Goal: Task Accomplishment & Management: Use online tool/utility

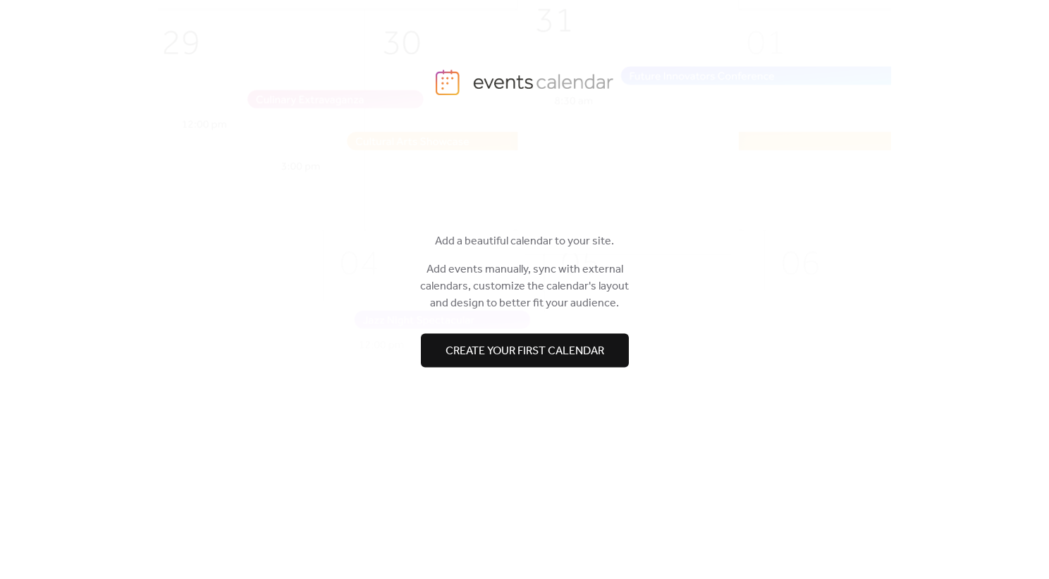
click at [502, 352] on span "Create your first calendar" at bounding box center [524, 350] width 159 height 17
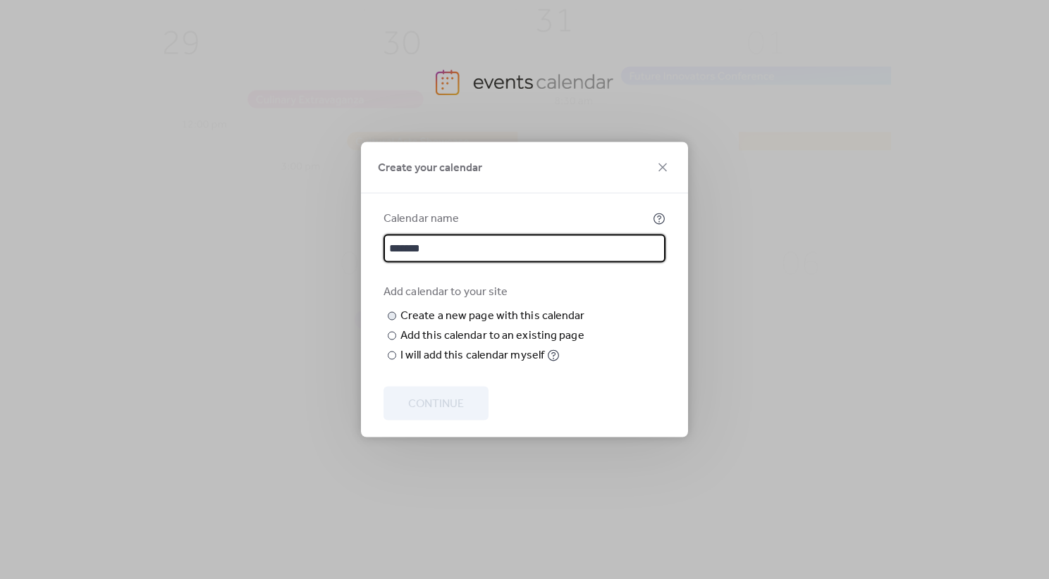
type input "*******"
click at [0, 0] on input "text" at bounding box center [0, 0] width 0 height 0
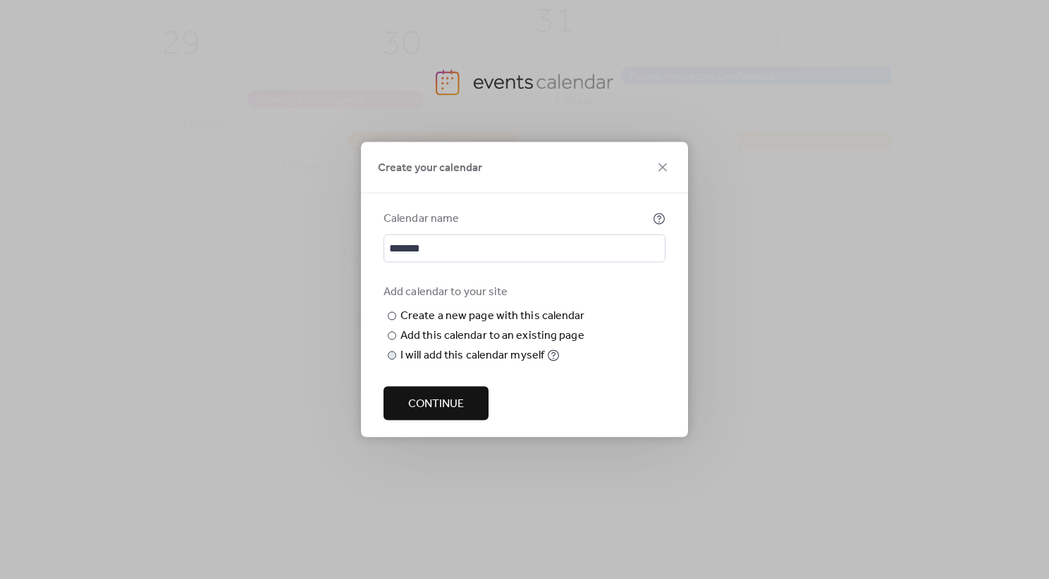
type input "**********"
click at [395, 360] on div at bounding box center [392, 356] width 8 height 8
click at [390, 317] on div at bounding box center [392, 316] width 8 height 8
click at [473, 421] on button "Continue" at bounding box center [435, 404] width 105 height 34
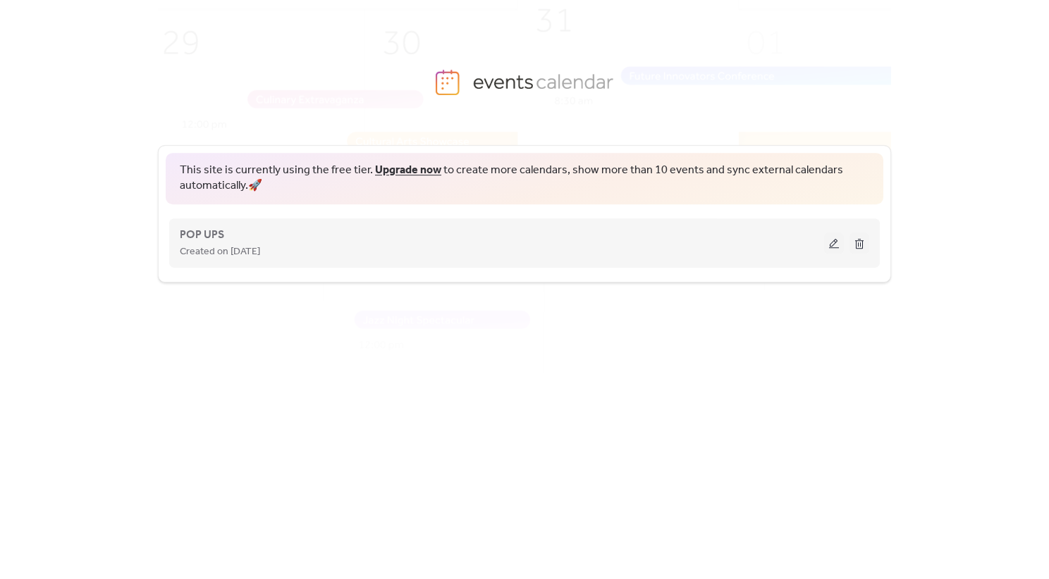
click at [260, 251] on span "Created on [DATE]" at bounding box center [220, 252] width 80 height 17
click at [834, 237] on button at bounding box center [834, 243] width 20 height 21
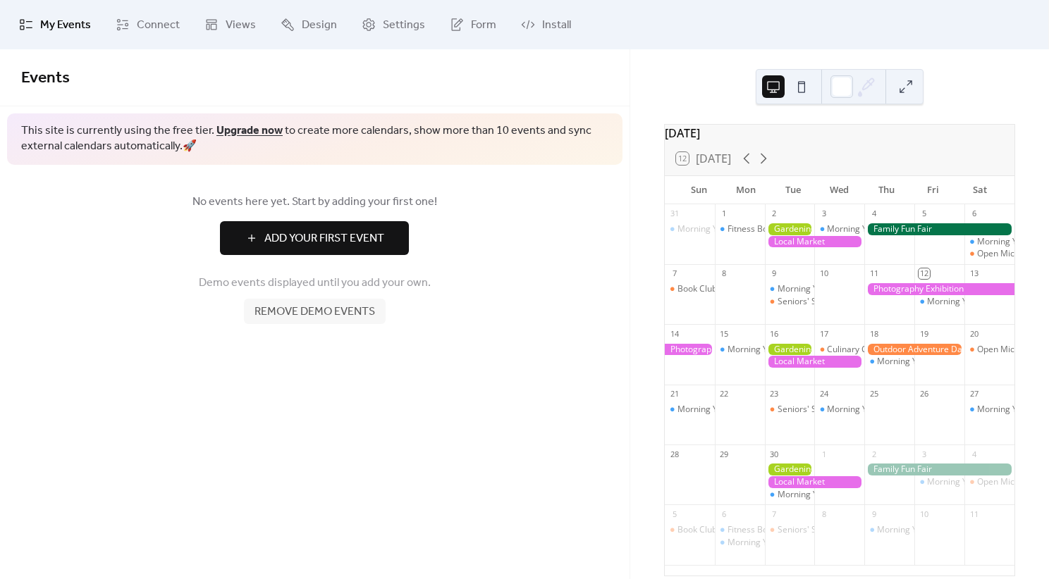
click at [290, 237] on span "Add Your First Event" at bounding box center [324, 238] width 120 height 17
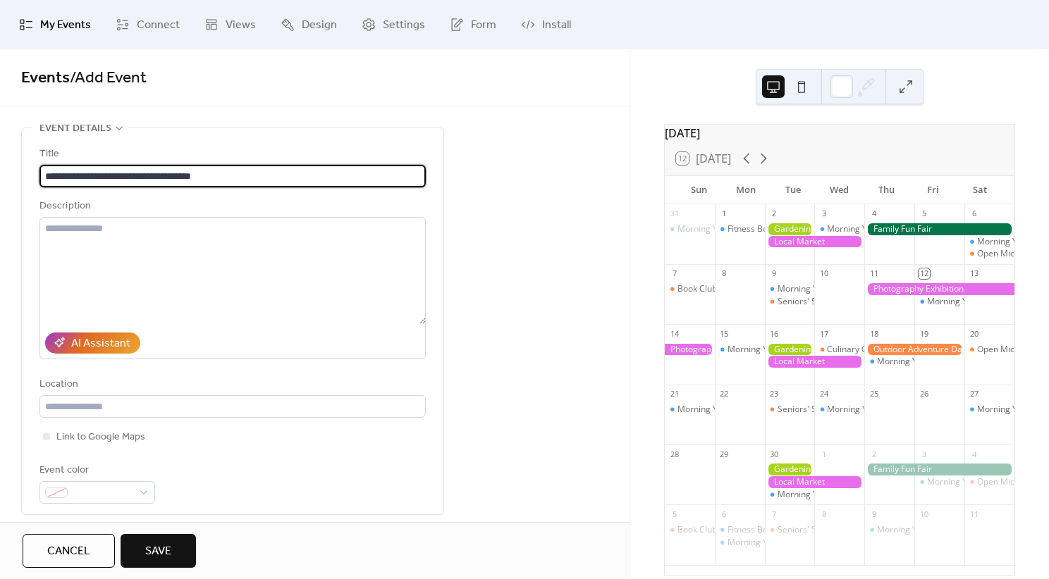
click at [116, 175] on input "**********" at bounding box center [232, 176] width 386 height 23
drag, startPoint x: 135, startPoint y: 178, endPoint x: 86, endPoint y: 177, distance: 48.6
click at [86, 177] on input "**********" at bounding box center [232, 176] width 386 height 23
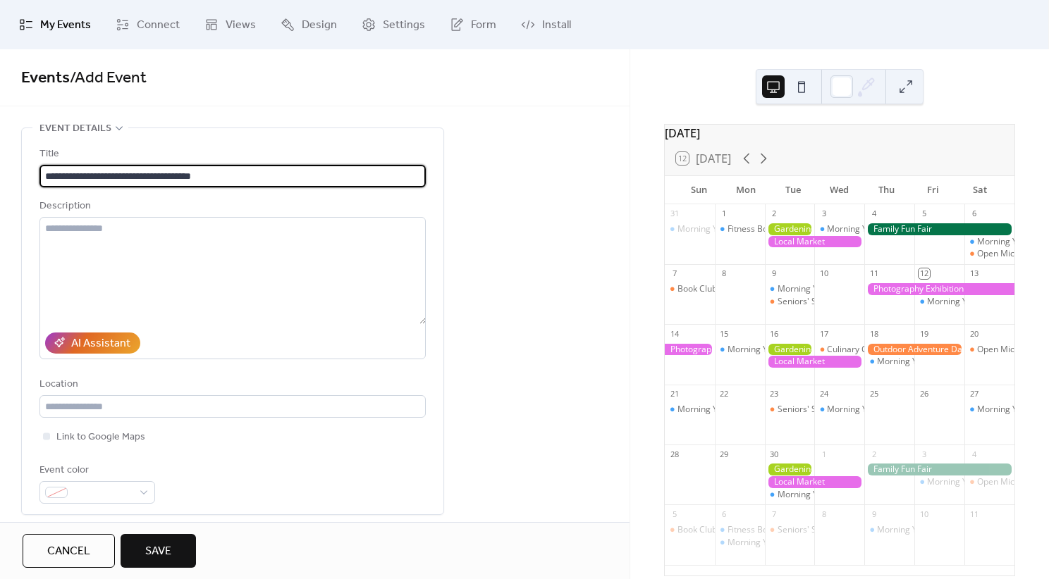
click at [101, 175] on input "**********" at bounding box center [232, 176] width 386 height 23
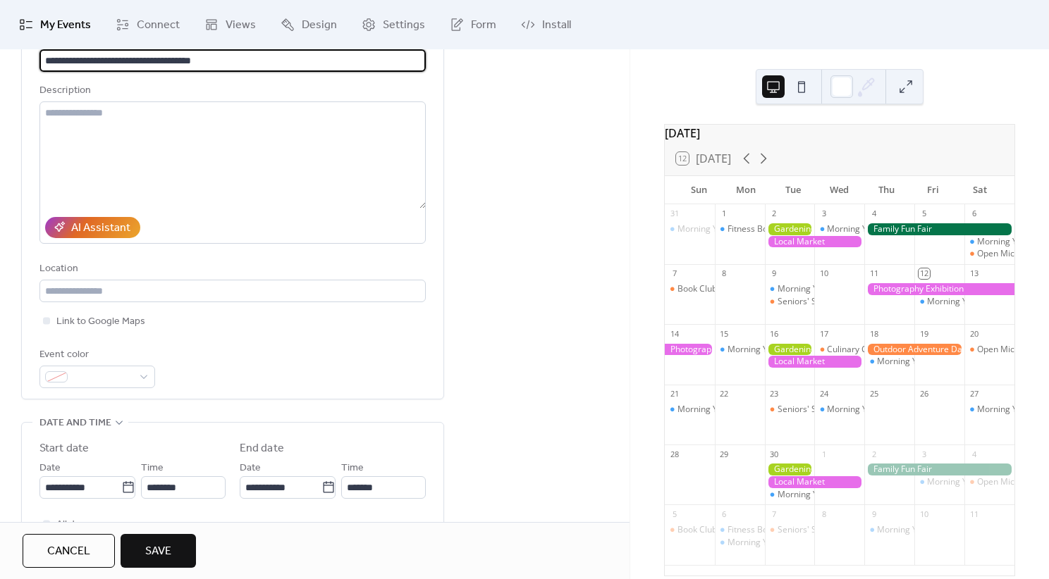
scroll to position [122, 0]
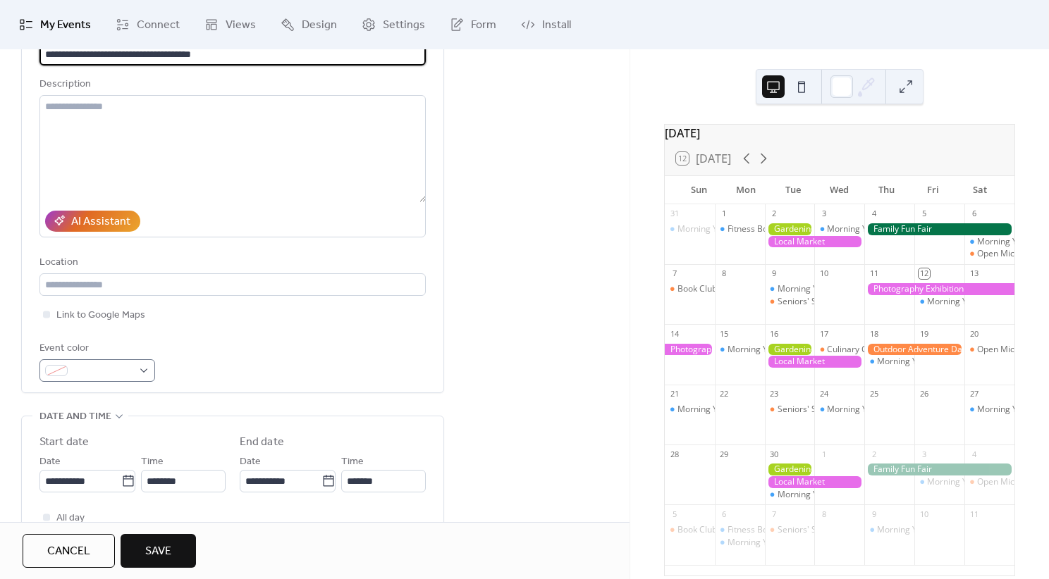
type input "**********"
click at [143, 369] on div at bounding box center [97, 370] width 116 height 23
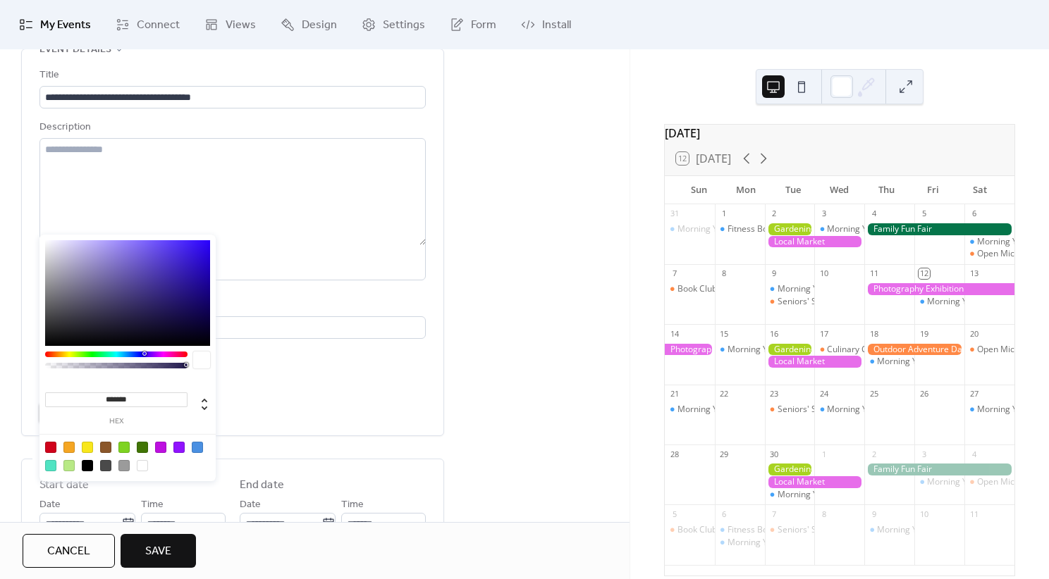
scroll to position [0, 0]
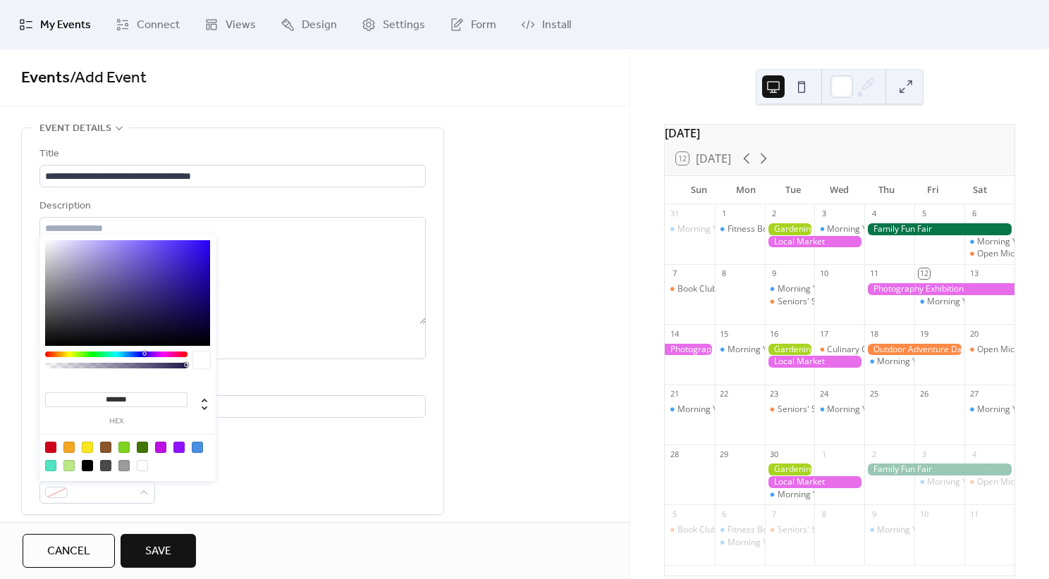
click at [575, 240] on div "**********" at bounding box center [314, 582] width 629 height 908
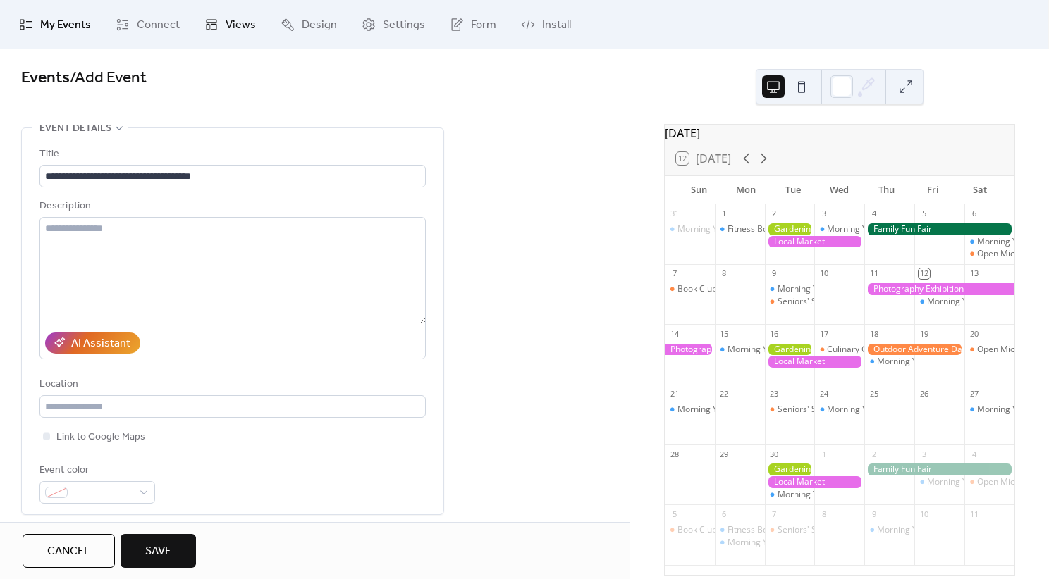
click at [240, 30] on span "Views" at bounding box center [240, 25] width 30 height 17
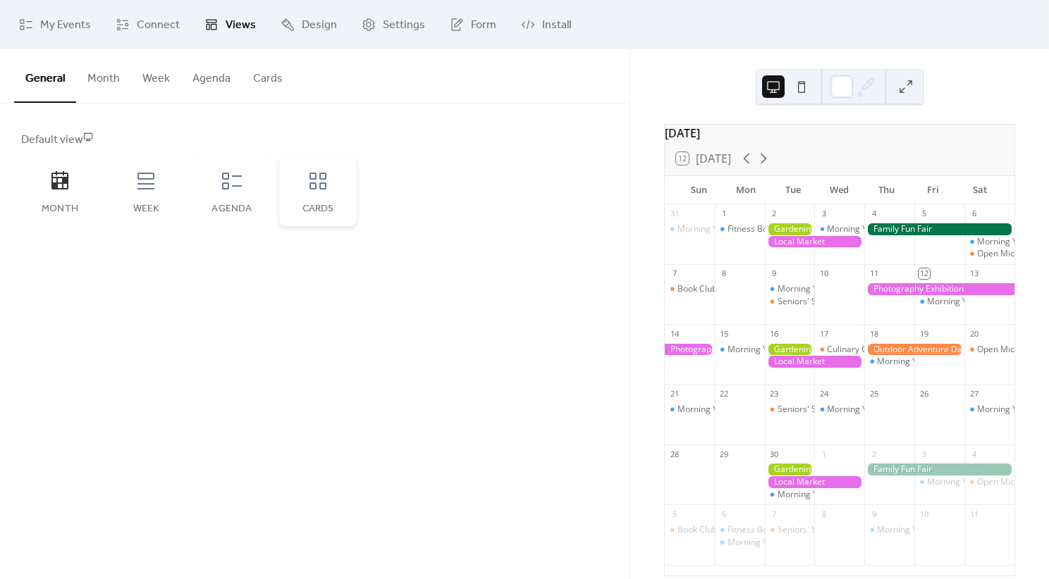
click at [307, 201] on div "Cards" at bounding box center [318, 191] width 78 height 70
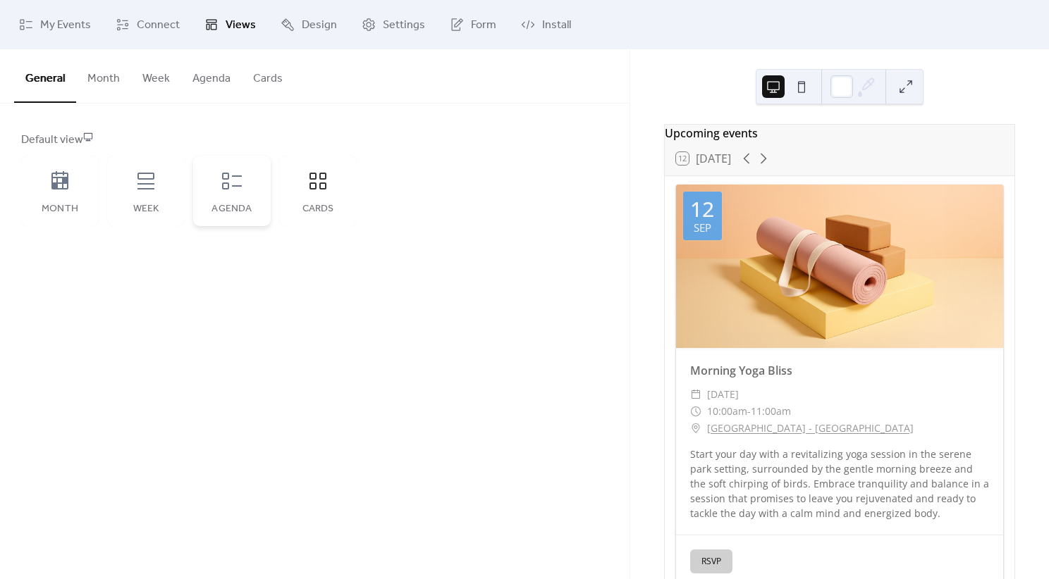
click at [259, 194] on div "Agenda" at bounding box center [232, 191] width 78 height 70
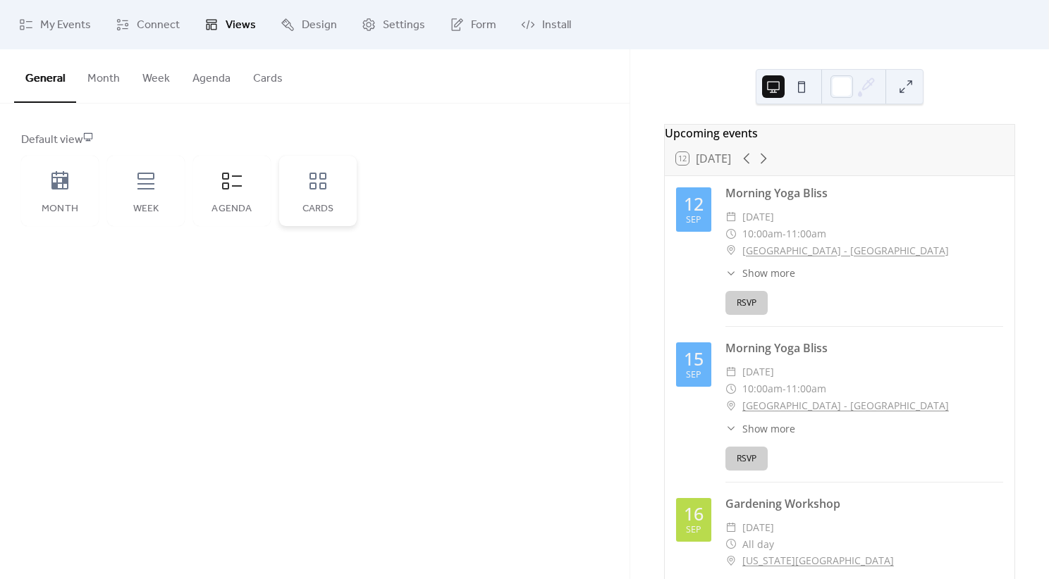
click at [321, 192] on div "Cards" at bounding box center [318, 191] width 78 height 70
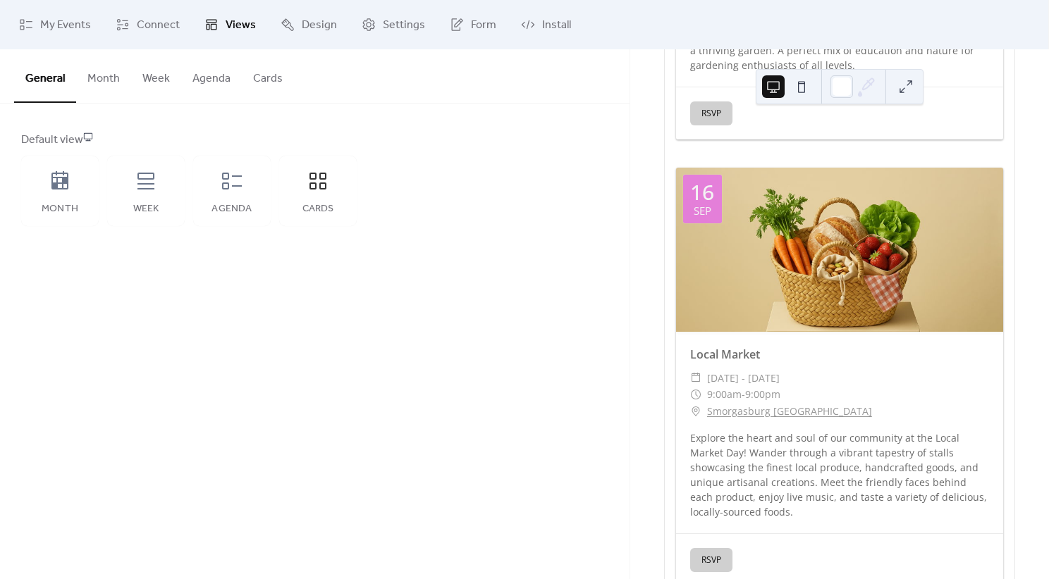
click at [908, 75] on button at bounding box center [905, 86] width 23 height 23
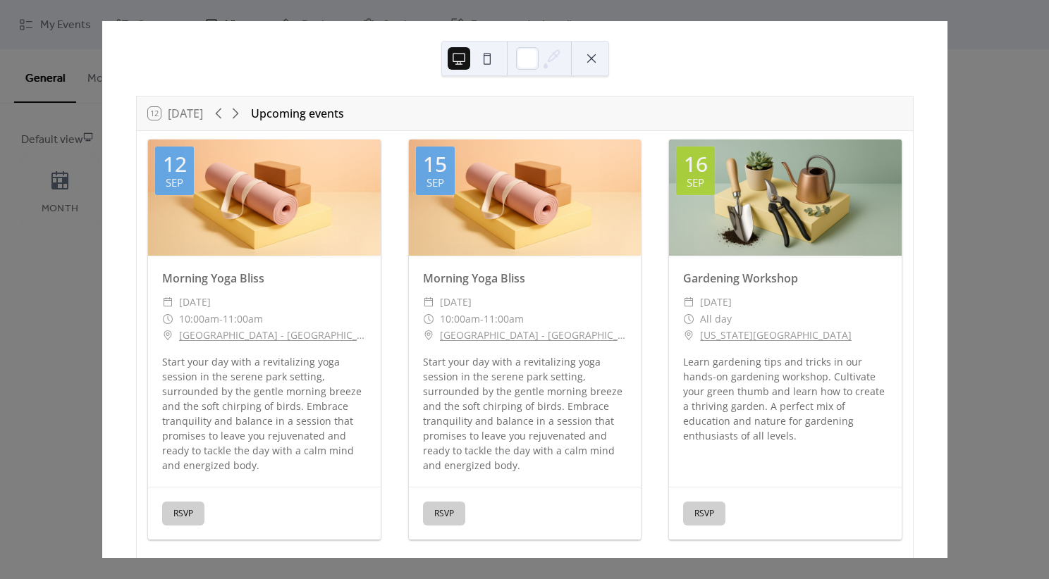
click at [947, 140] on div "12 Today Upcoming events 12 Sep Morning Yoga Bliss ​ Friday, September 12, 2025…" at bounding box center [524, 289] width 846 height 537
click at [595, 57] on button at bounding box center [591, 58] width 23 height 23
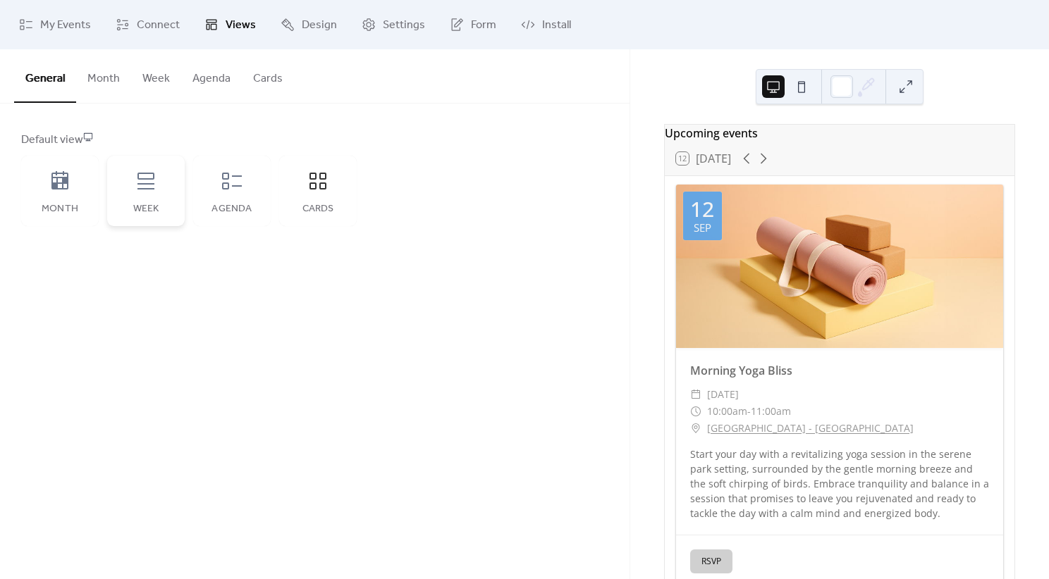
click at [140, 197] on div "Week" at bounding box center [146, 191] width 78 height 70
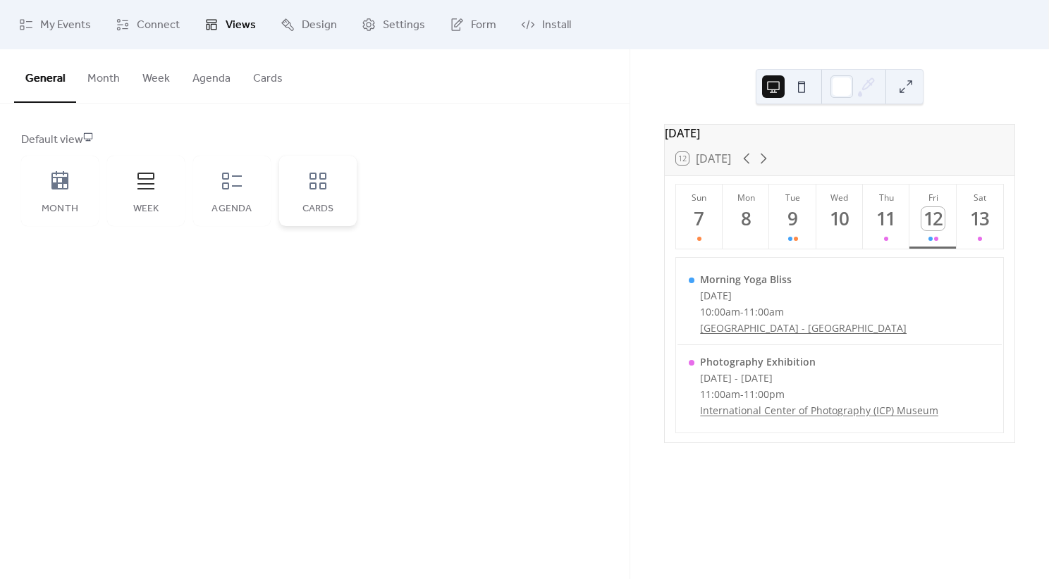
click at [319, 193] on div "Cards" at bounding box center [318, 191] width 78 height 70
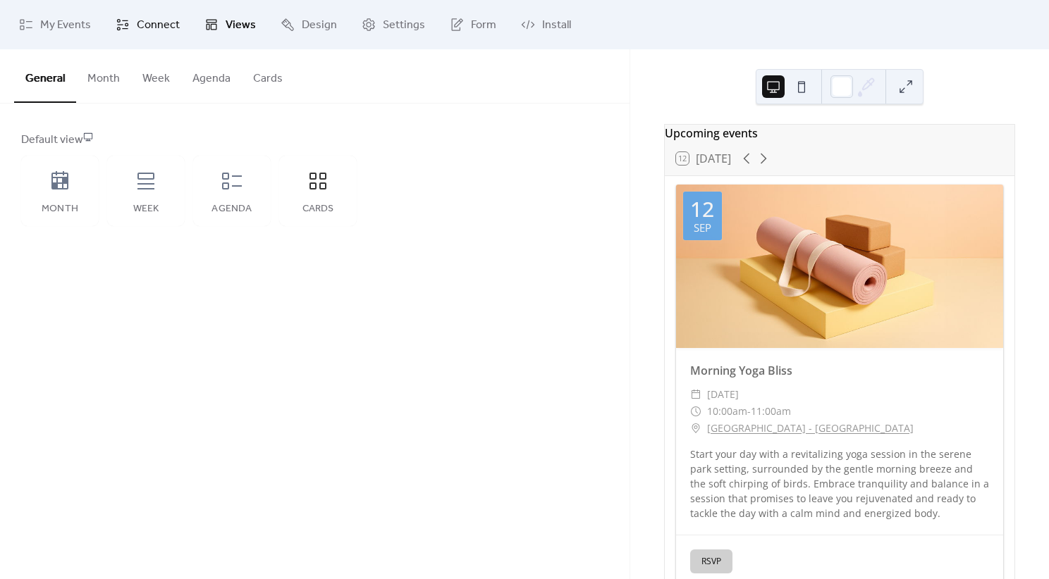
click at [149, 27] on span "Connect" at bounding box center [158, 25] width 43 height 17
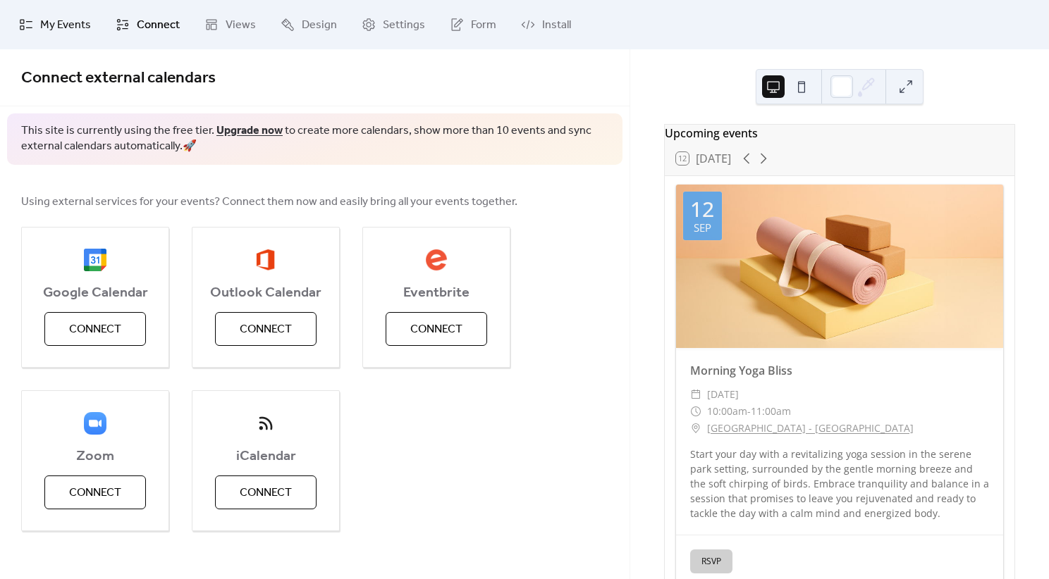
click at [68, 32] on span "My Events" at bounding box center [65, 25] width 51 height 17
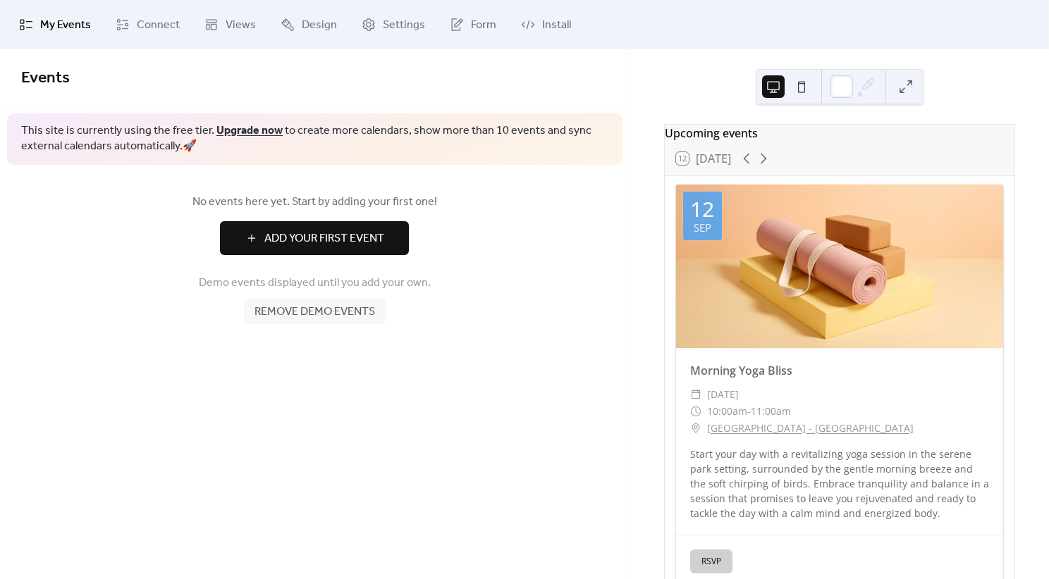
click at [360, 246] on span "Add Your First Event" at bounding box center [324, 238] width 120 height 17
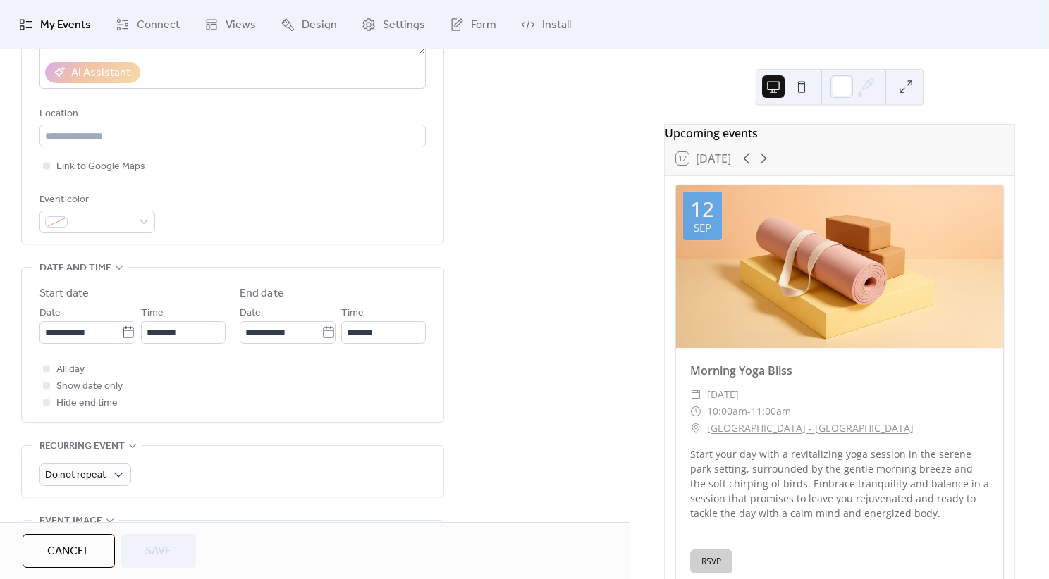
scroll to position [285, 0]
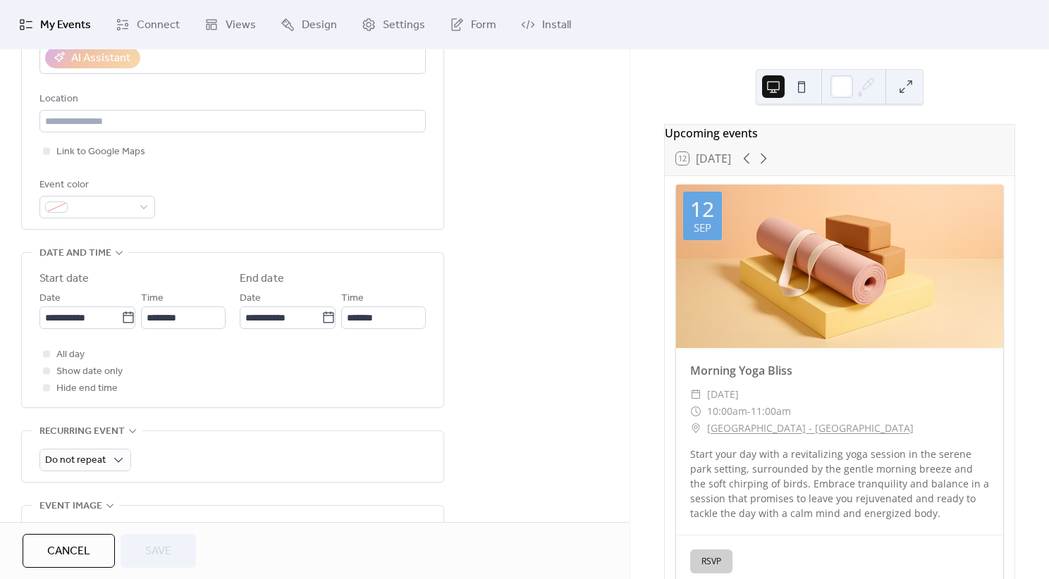
click at [125, 225] on div "Title Description AI Assistant Location Link to Google Maps Event color" at bounding box center [232, 36] width 386 height 386
click at [126, 213] on span at bounding box center [102, 207] width 59 height 17
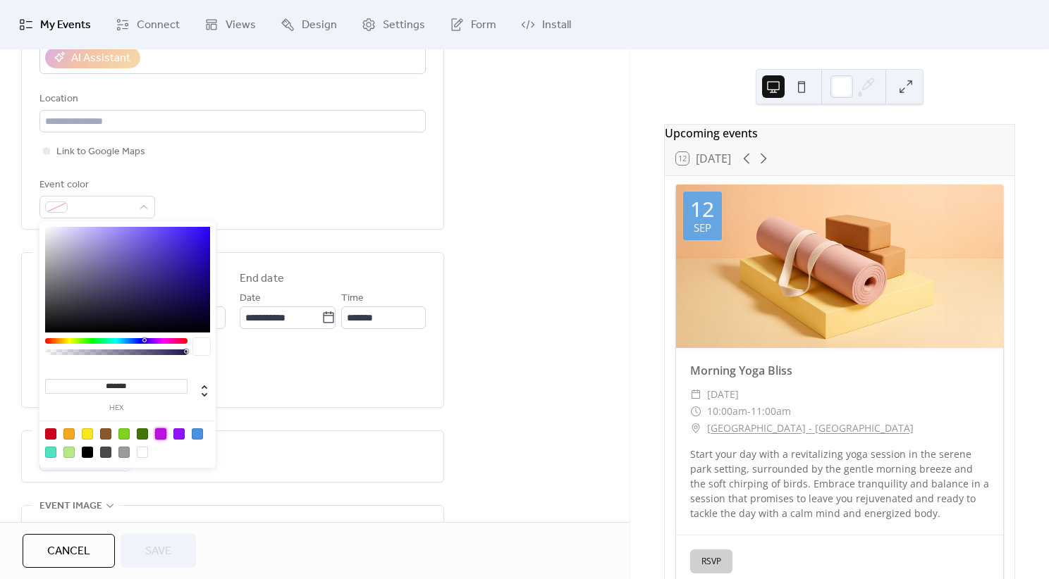
click at [164, 432] on div at bounding box center [160, 433] width 11 height 11
type input "*******"
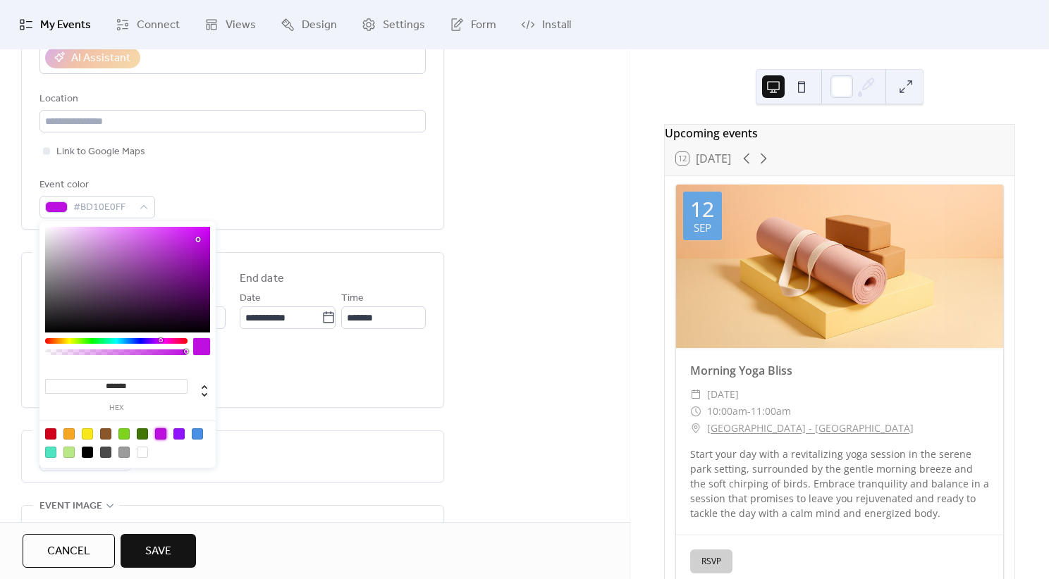
click at [402, 224] on div "Title Description AI Assistant Location Link to Google Maps Event color #BD10E0…" at bounding box center [232, 36] width 386 height 386
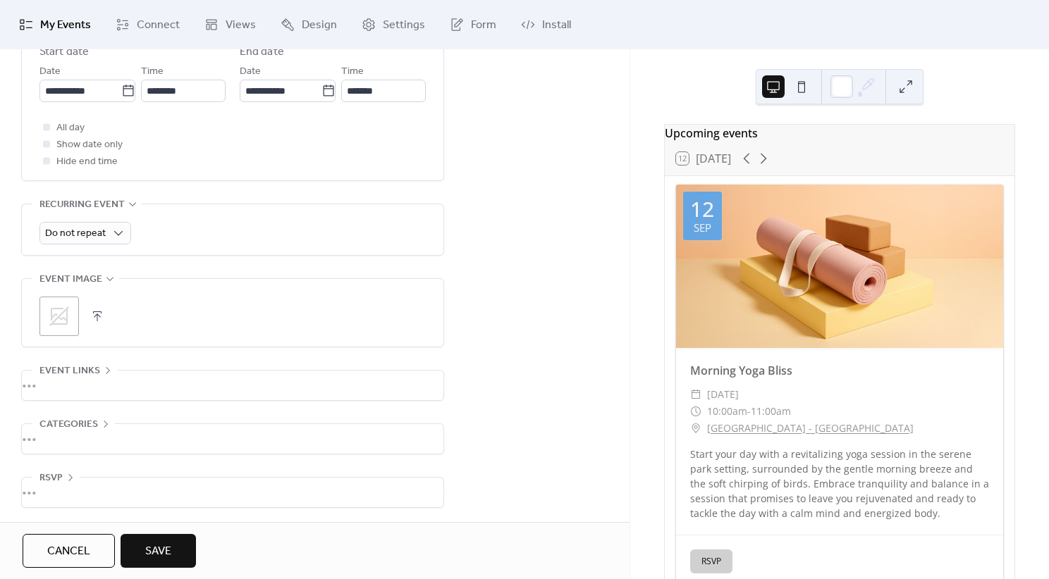
scroll to position [515, 0]
click at [68, 314] on icon at bounding box center [59, 315] width 23 height 23
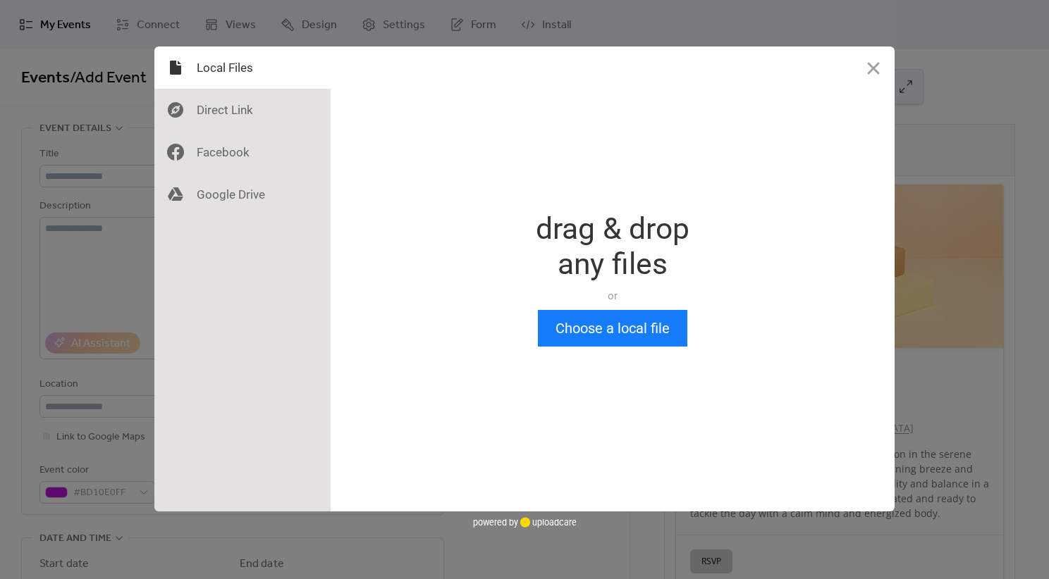
scroll to position [0, 0]
click at [591, 322] on button "Choose a local file" at bounding box center [612, 328] width 149 height 37
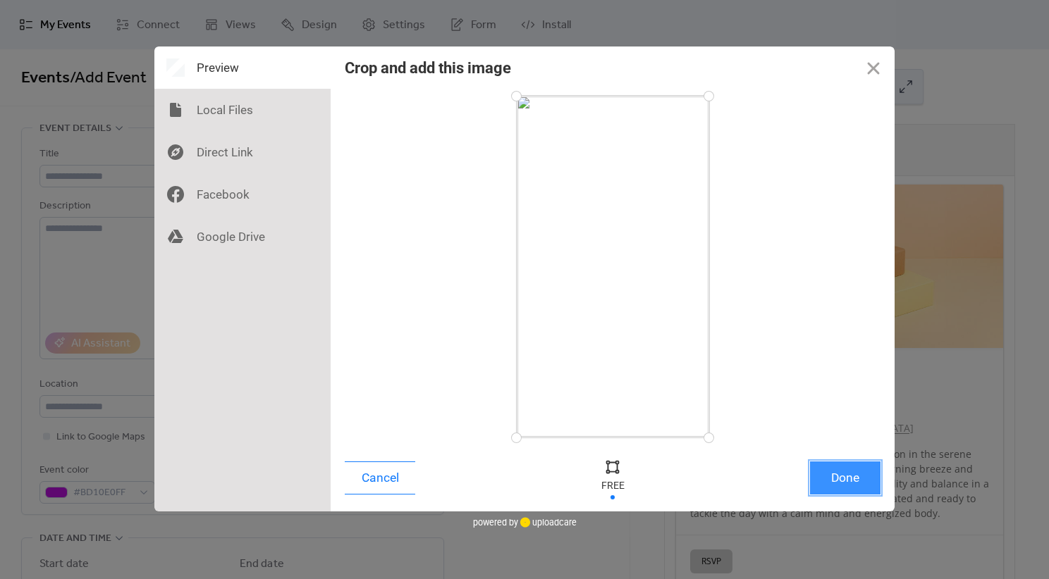
click at [834, 478] on button "Done" at bounding box center [845, 478] width 70 height 33
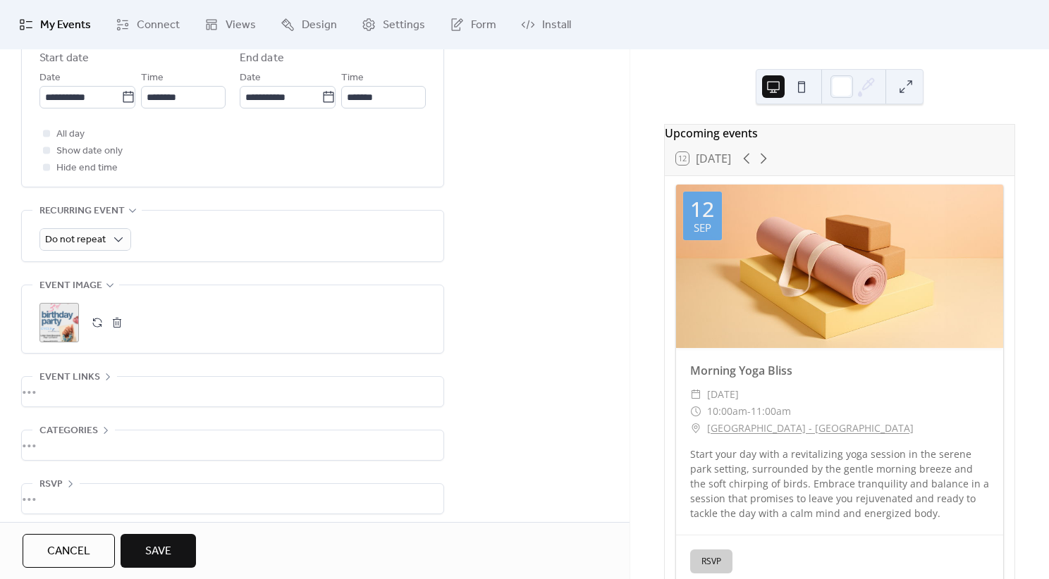
scroll to position [515, 0]
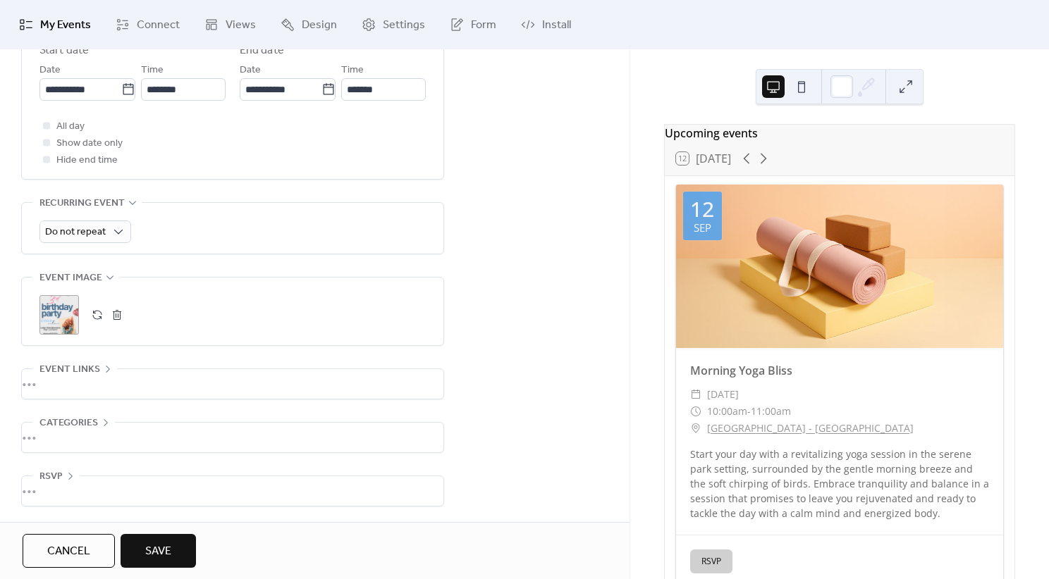
click at [287, 391] on div "•••" at bounding box center [232, 384] width 421 height 30
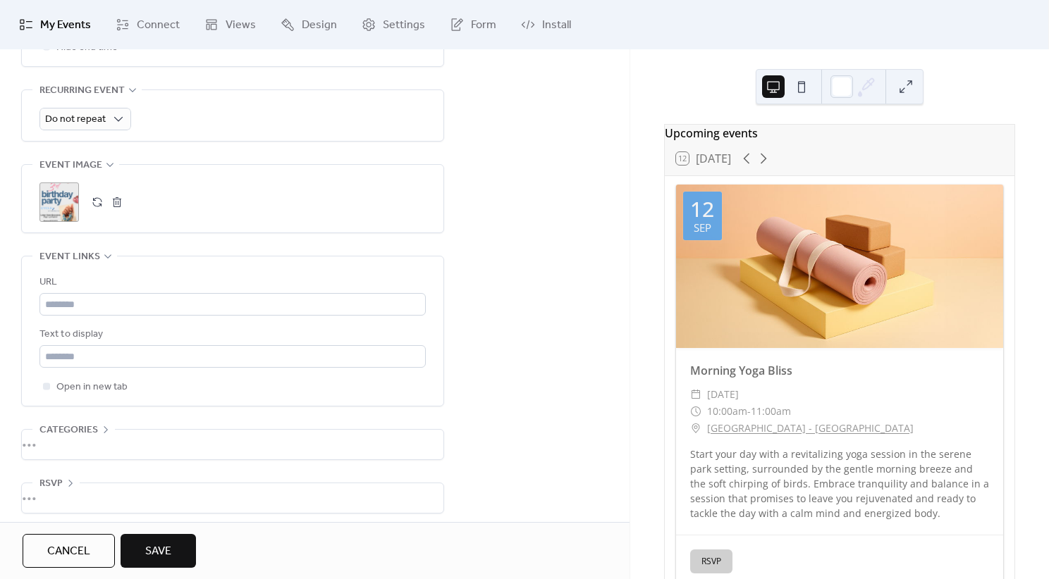
scroll to position [635, 0]
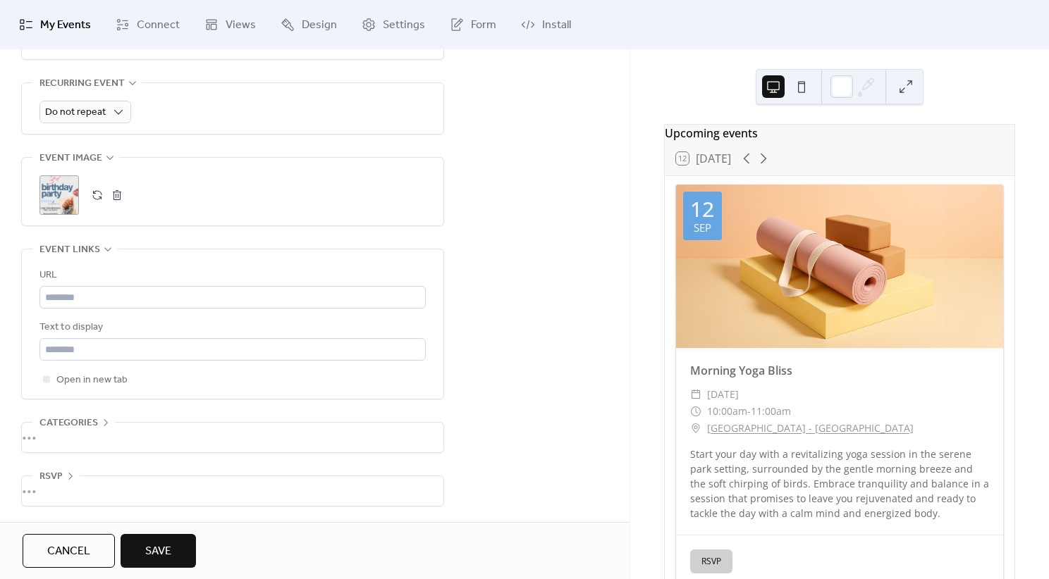
click at [199, 433] on div "•••" at bounding box center [232, 438] width 421 height 30
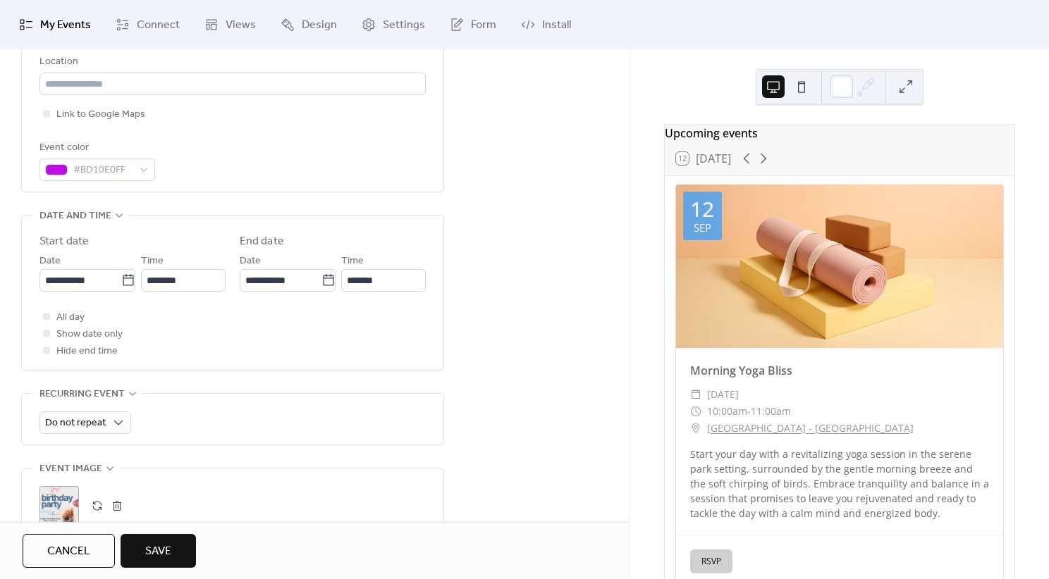
scroll to position [0, 0]
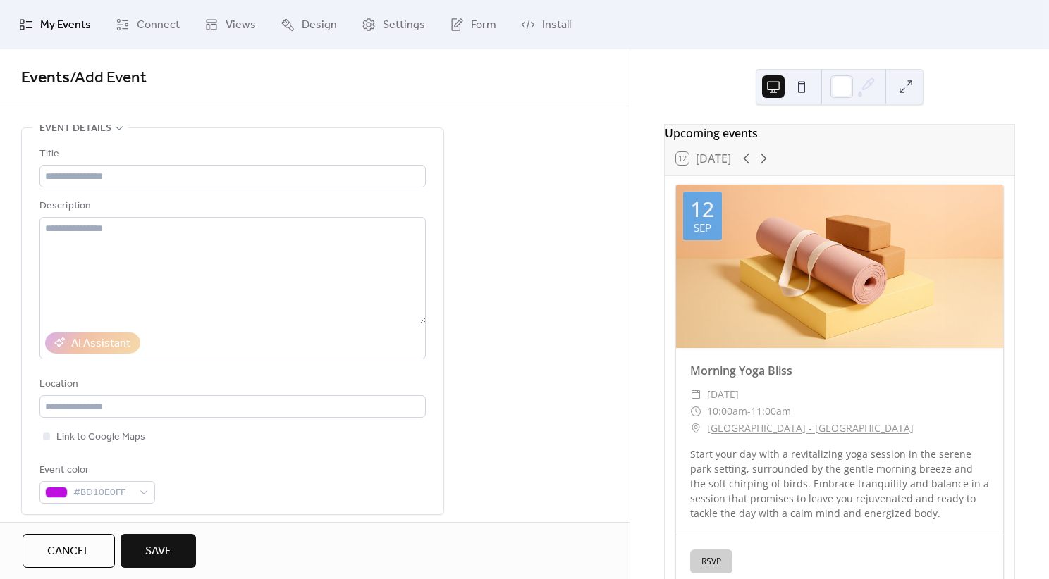
click at [80, 560] on span "Cancel" at bounding box center [68, 551] width 43 height 17
